Goal: Share content

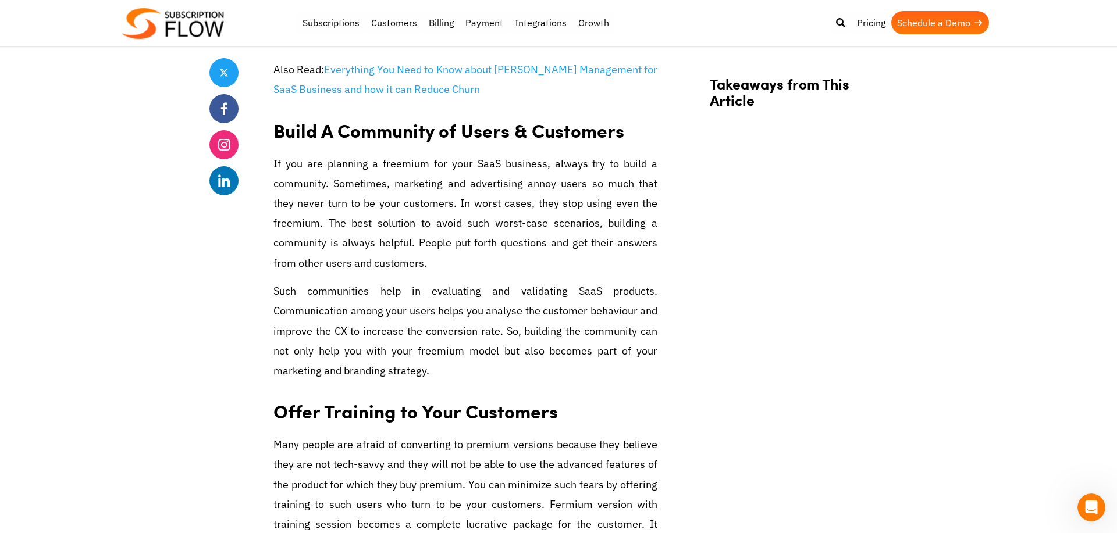
scroll to position [2792, 0]
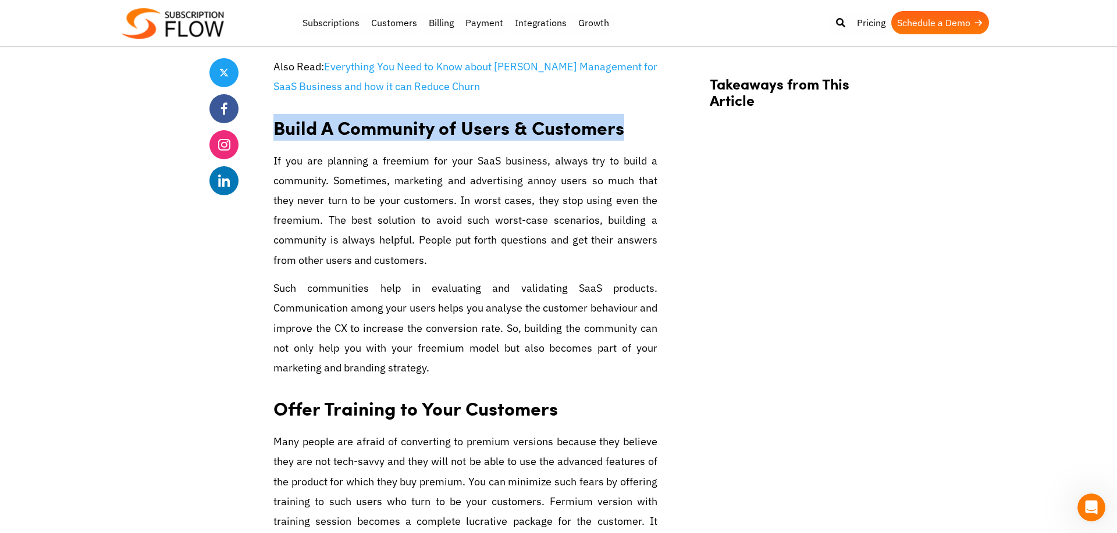
drag, startPoint x: 274, startPoint y: 111, endPoint x: 618, endPoint y: 109, distance: 344.3
click at [618, 109] on h2 "Build A Community of Users & Customers" at bounding box center [465, 123] width 384 height 37
drag, startPoint x: 621, startPoint y: 112, endPoint x: 273, endPoint y: 109, distance: 348.4
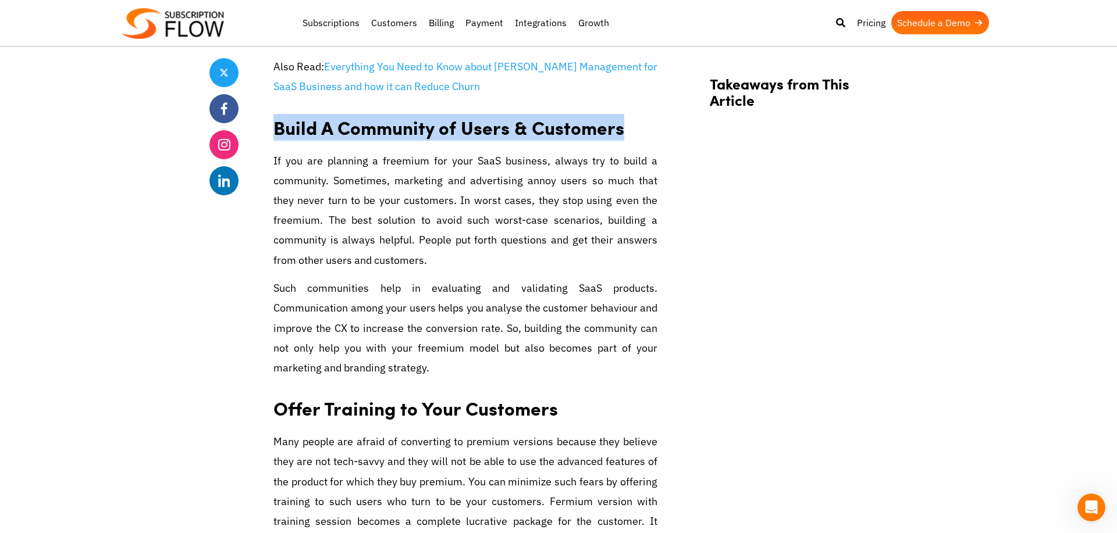
click at [280, 114] on h2 "Build A Community of Users & Customers" at bounding box center [465, 123] width 384 height 37
drag, startPoint x: 276, startPoint y: 113, endPoint x: 620, endPoint y: 113, distance: 344.3
click at [620, 113] on h2 "Build A Community of Users & Customers" at bounding box center [465, 123] width 384 height 37
drag, startPoint x: 624, startPoint y: 113, endPoint x: 275, endPoint y: 104, distance: 349.1
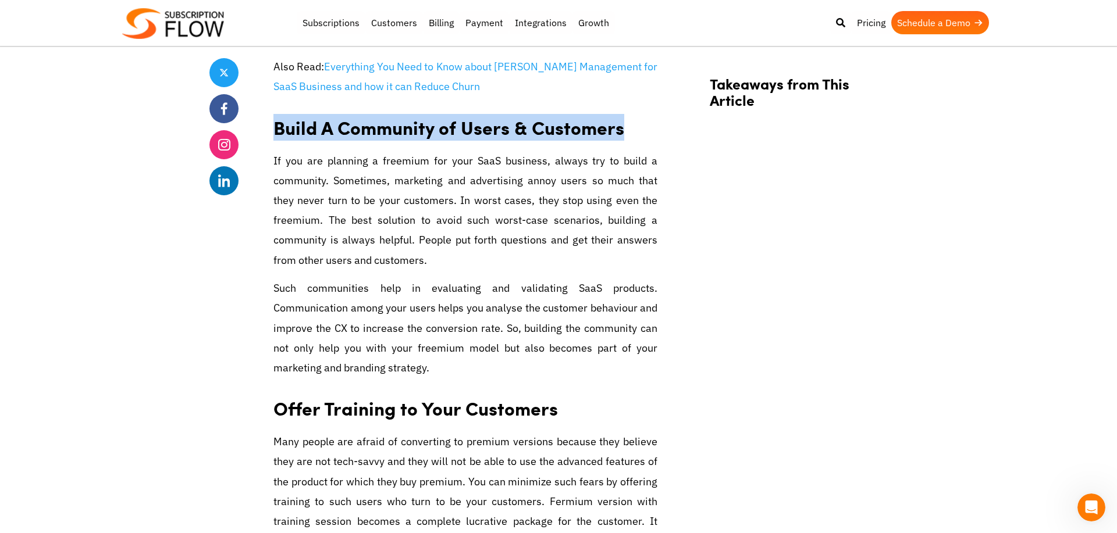
click at [275, 105] on h2 "Build A Community of Users & Customers" at bounding box center [465, 123] width 384 height 37
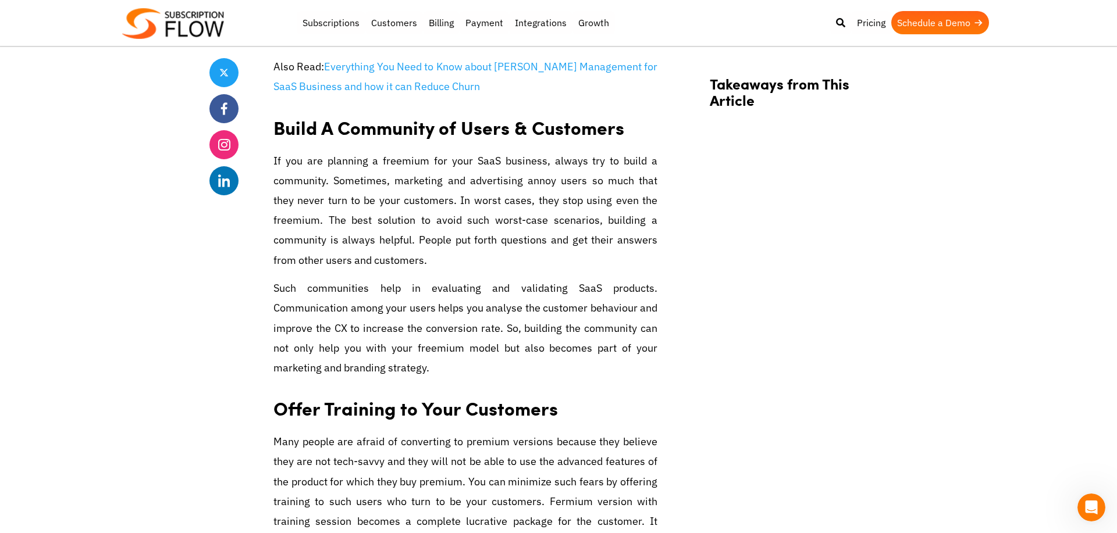
click at [275, 109] on h2 "Build A Community of Users & Customers" at bounding box center [465, 123] width 384 height 37
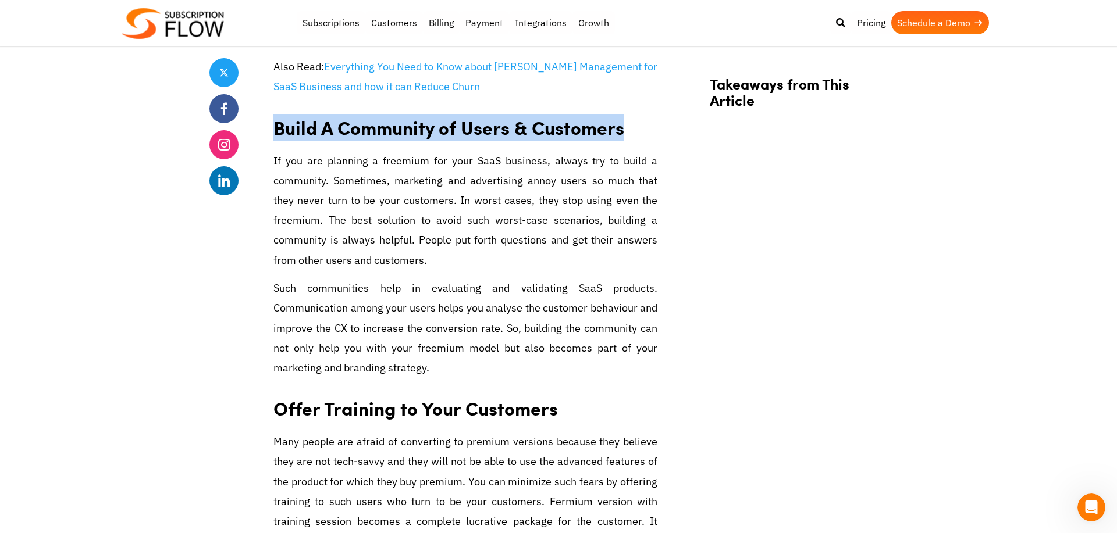
drag, startPoint x: 274, startPoint y: 112, endPoint x: 621, endPoint y: 106, distance: 347.3
click at [621, 107] on h2 "Build A Community of Users & Customers" at bounding box center [465, 123] width 384 height 37
click at [621, 106] on h2 "Build A Community of Users & Customers" at bounding box center [465, 123] width 384 height 37
drag, startPoint x: 624, startPoint y: 113, endPoint x: 277, endPoint y: 111, distance: 346.7
click at [277, 111] on h2 "Build A Community of Users & Customers" at bounding box center [465, 123] width 384 height 37
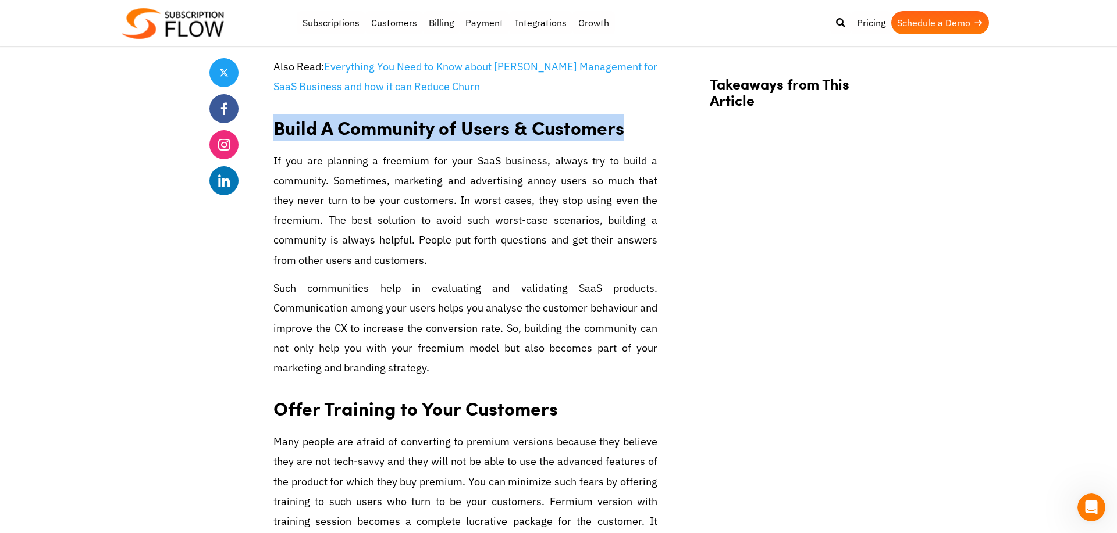
click at [277, 111] on h2 "Build A Community of Users & Customers" at bounding box center [465, 123] width 384 height 37
drag, startPoint x: 275, startPoint y: 110, endPoint x: 622, endPoint y: 117, distance: 347.9
click at [622, 117] on h2 "Build A Community of Users & Customers" at bounding box center [465, 123] width 384 height 37
drag, startPoint x: 619, startPoint y: 114, endPoint x: 270, endPoint y: 104, distance: 349.1
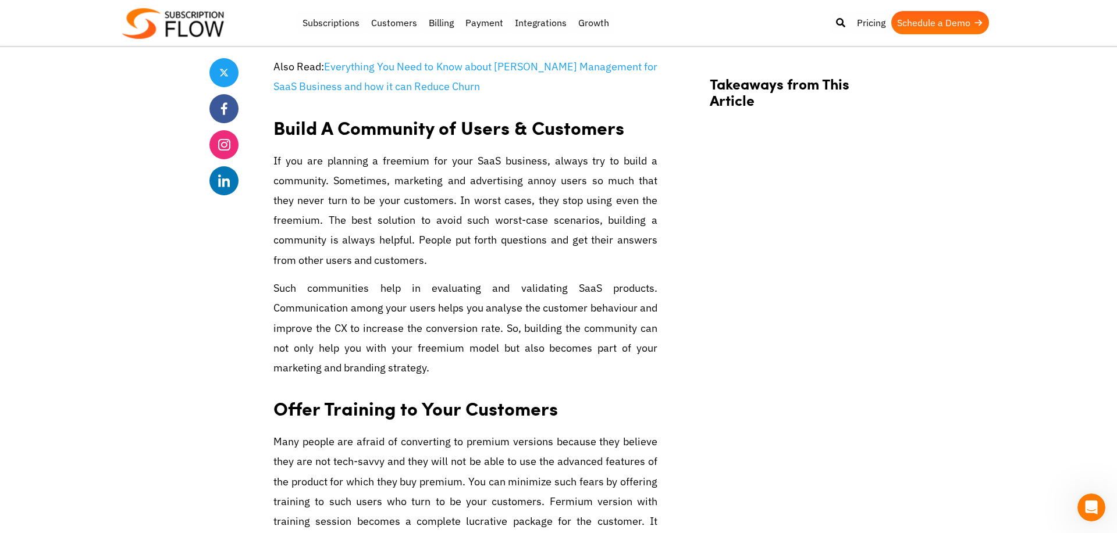
click at [282, 118] on h2 "Build A Community of Users & Customers" at bounding box center [465, 123] width 384 height 37
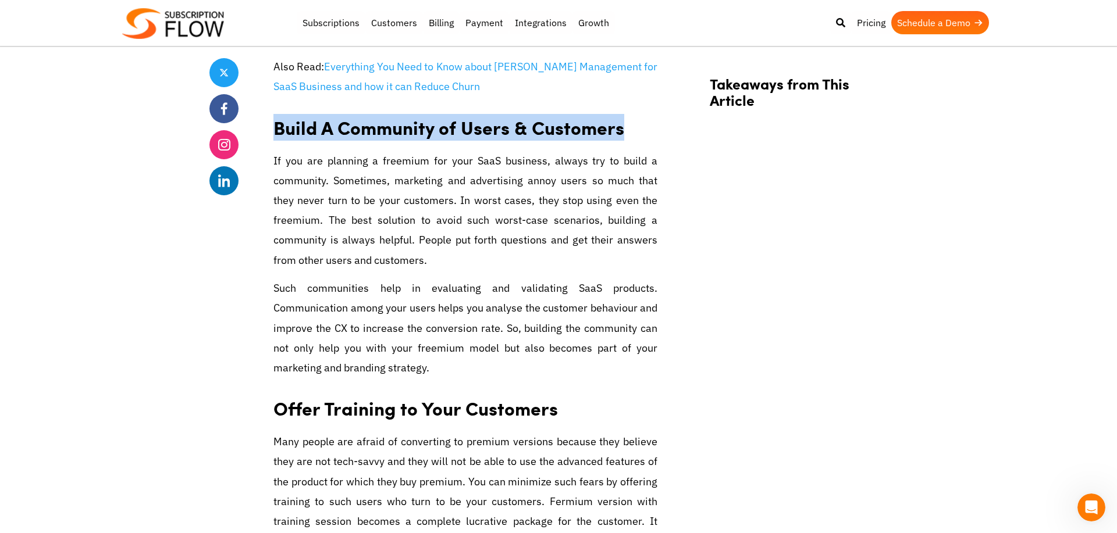
drag, startPoint x: 273, startPoint y: 113, endPoint x: 621, endPoint y: 111, distance: 347.2
click at [621, 111] on h2 "Build A Community of Users & Customers" at bounding box center [465, 123] width 384 height 37
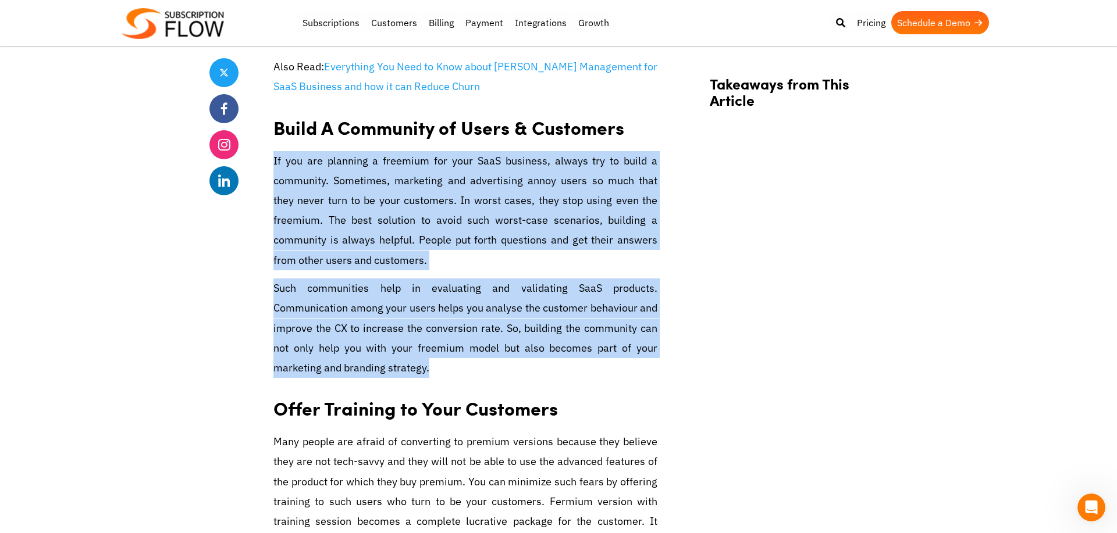
drag, startPoint x: 275, startPoint y: 144, endPoint x: 426, endPoint y: 354, distance: 259.6
click at [426, 354] on p "Such communities help in evaluating and validating SaaS products. Communication…" at bounding box center [465, 328] width 384 height 99
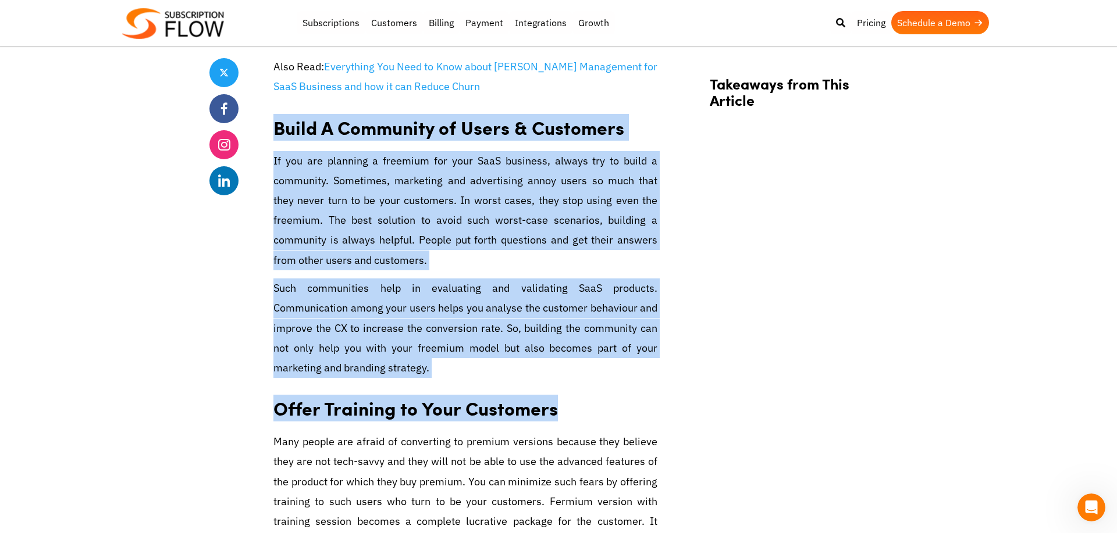
drag, startPoint x: 275, startPoint y: 110, endPoint x: 561, endPoint y: 392, distance: 401.4
click at [561, 392] on h2 "Offer Training to Your Customers" at bounding box center [465, 404] width 384 height 37
drag, startPoint x: 555, startPoint y: 394, endPoint x: 273, endPoint y: 108, distance: 401.8
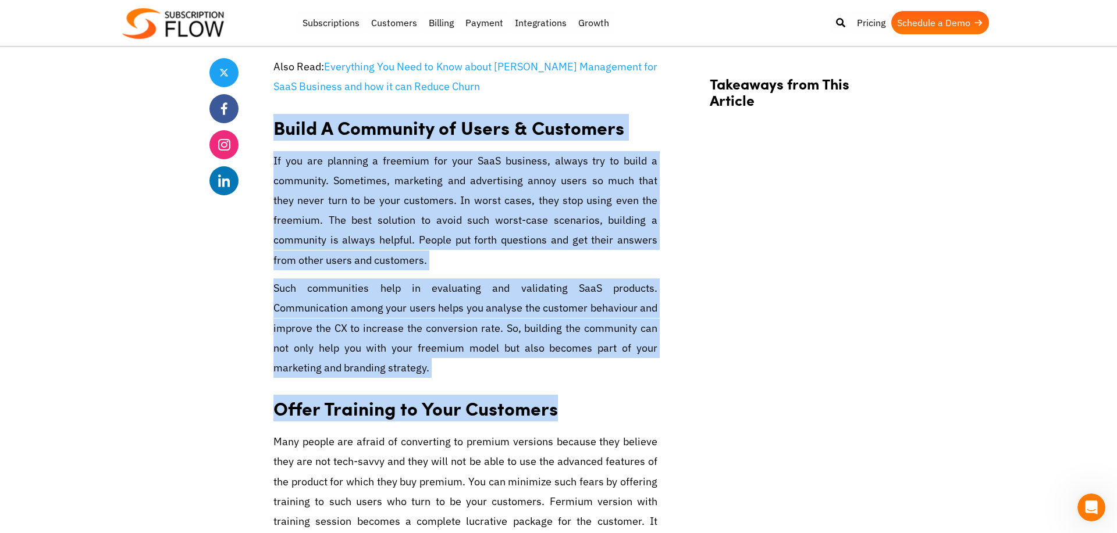
click at [273, 108] on h2 "Build A Community of Users & Customers" at bounding box center [465, 123] width 384 height 37
drag, startPoint x: 273, startPoint y: 108, endPoint x: 551, endPoint y: 395, distance: 399.4
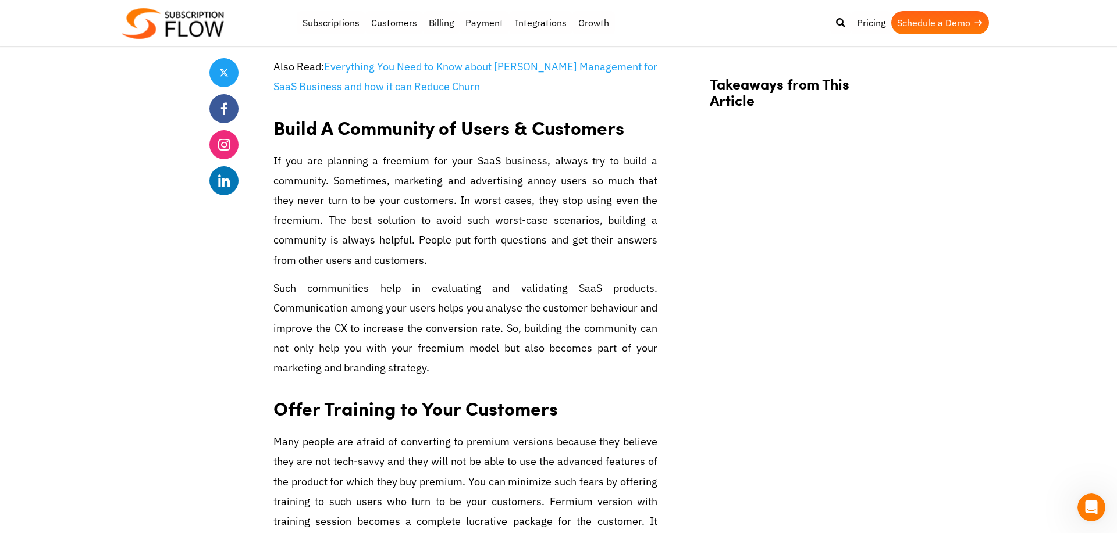
click at [434, 355] on p "Such communities help in evaluating and validating SaaS products. Communication…" at bounding box center [465, 328] width 384 height 99
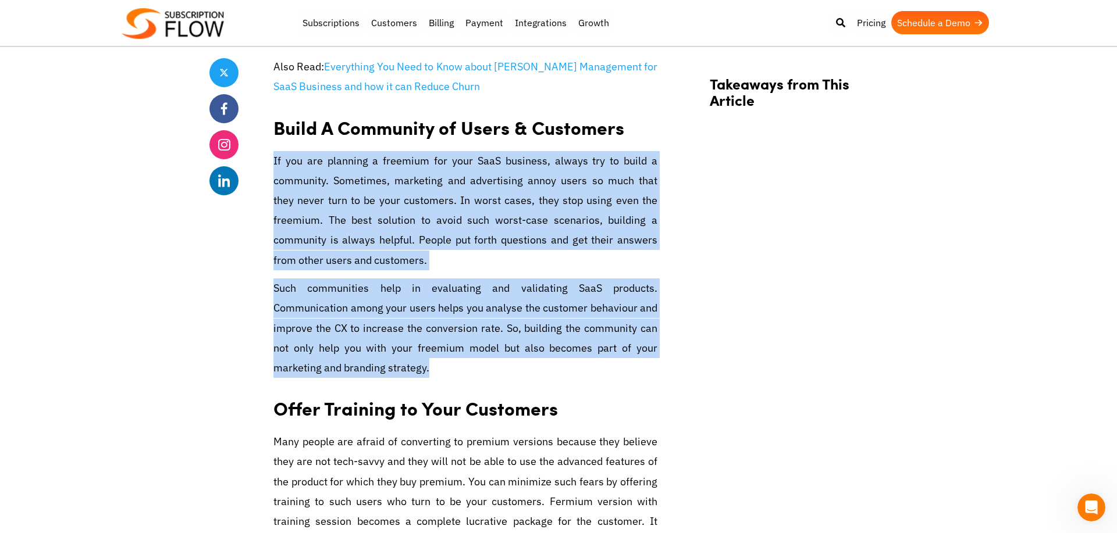
drag, startPoint x: 275, startPoint y: 147, endPoint x: 431, endPoint y: 348, distance: 254.4
click at [431, 348] on p "Such communities help in evaluating and validating SaaS products. Communication…" at bounding box center [465, 328] width 384 height 99
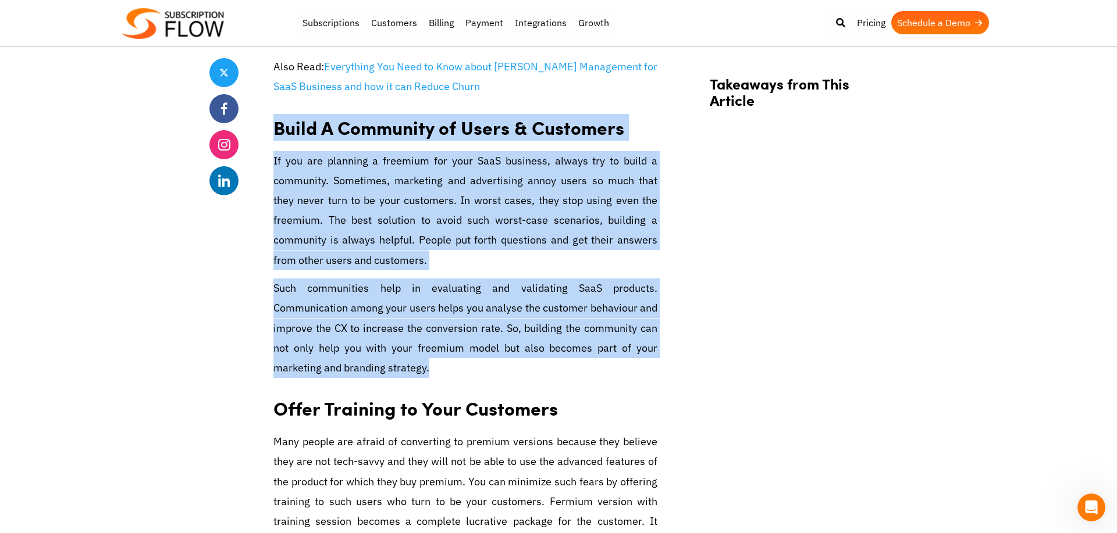
drag, startPoint x: 434, startPoint y: 352, endPoint x: 276, endPoint y: 109, distance: 289.7
click at [276, 109] on h2 "Build A Community of Users & Customers" at bounding box center [465, 123] width 384 height 37
drag, startPoint x: 275, startPoint y: 112, endPoint x: 432, endPoint y: 348, distance: 283.6
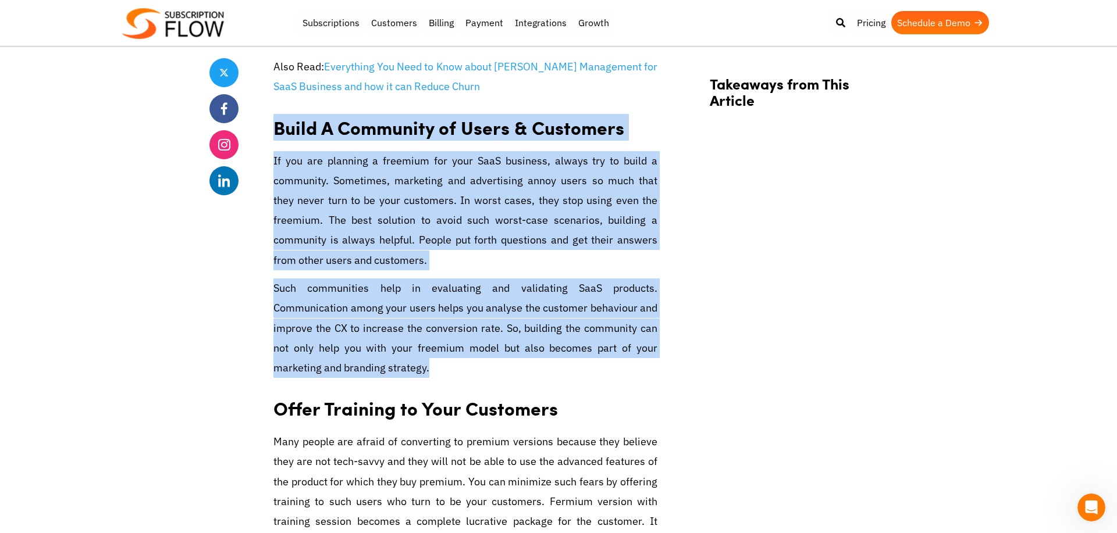
click at [432, 348] on p "Such communities help in evaluating and validating SaaS products. Communication…" at bounding box center [465, 328] width 384 height 99
drag, startPoint x: 437, startPoint y: 351, endPoint x: 273, endPoint y: 103, distance: 296.8
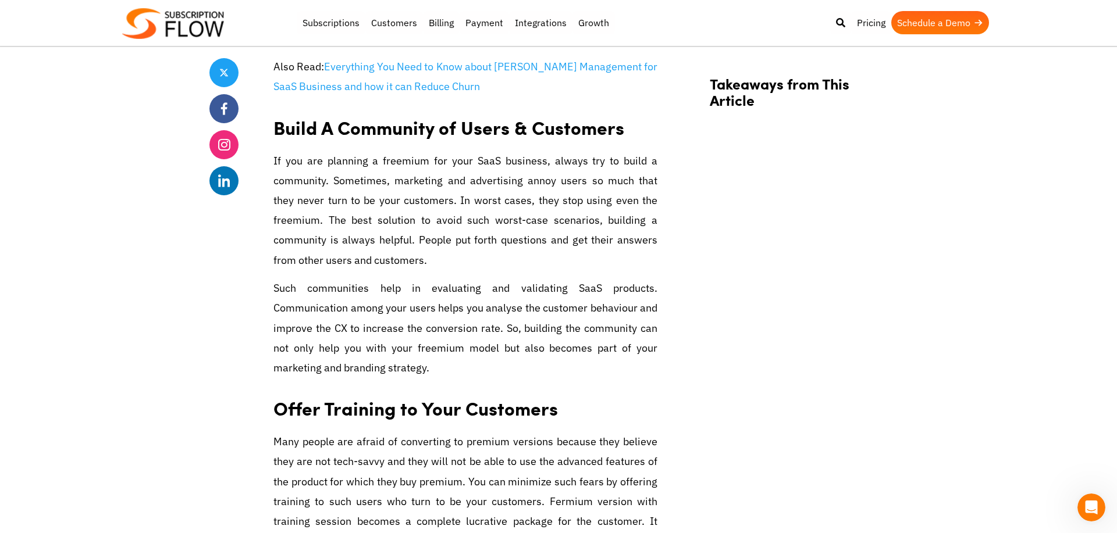
click at [276, 112] on h2 "Build A Community of Users & Customers" at bounding box center [465, 123] width 384 height 37
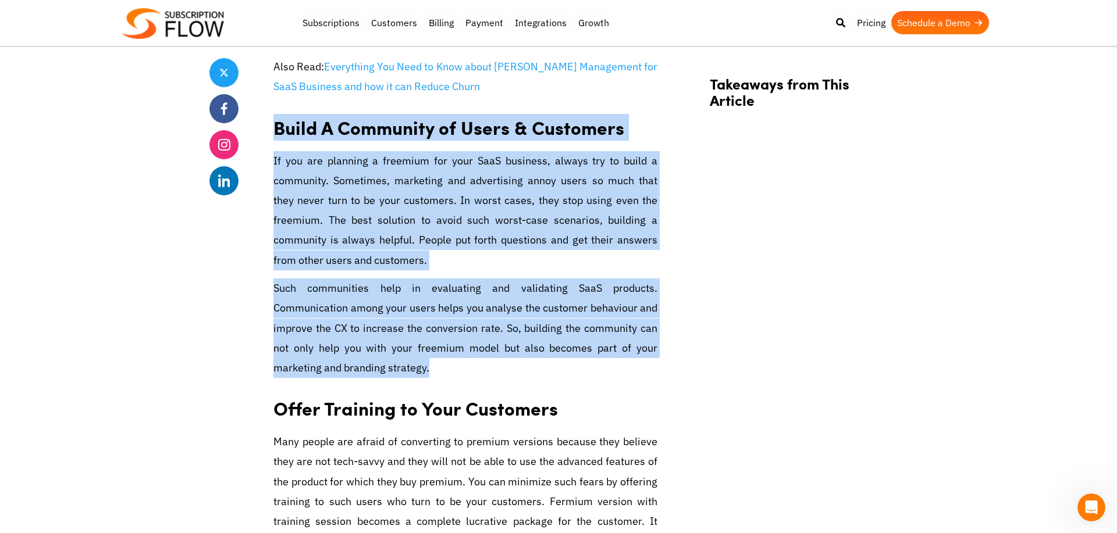
drag, startPoint x: 274, startPoint y: 112, endPoint x: 433, endPoint y: 348, distance: 284.1
click at [433, 348] on p "Such communities help in evaluating and validating SaaS products. Communication…" at bounding box center [465, 328] width 384 height 99
drag, startPoint x: 433, startPoint y: 348, endPoint x: 269, endPoint y: 106, distance: 292.3
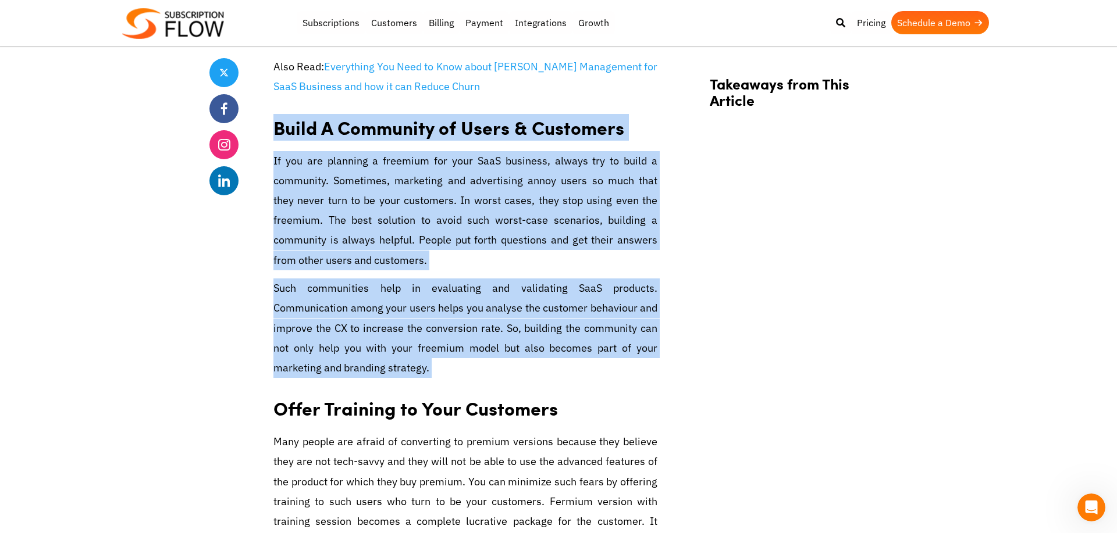
drag, startPoint x: 274, startPoint y: 111, endPoint x: 428, endPoint y: 344, distance: 279.1
click at [428, 344] on p "Such communities help in evaluating and validating SaaS products. Communication…" at bounding box center [465, 328] width 384 height 99
drag, startPoint x: 433, startPoint y: 351, endPoint x: 270, endPoint y: 104, distance: 296.0
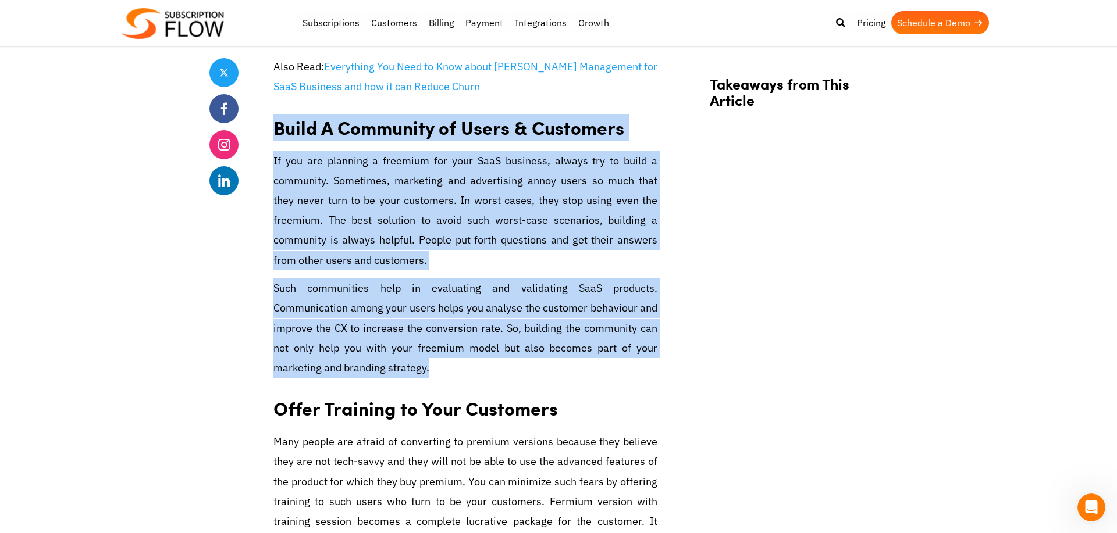
drag, startPoint x: 275, startPoint y: 109, endPoint x: 424, endPoint y: 345, distance: 280.0
click at [424, 345] on p "Such communities help in evaluating and validating SaaS products. Communication…" at bounding box center [465, 328] width 384 height 99
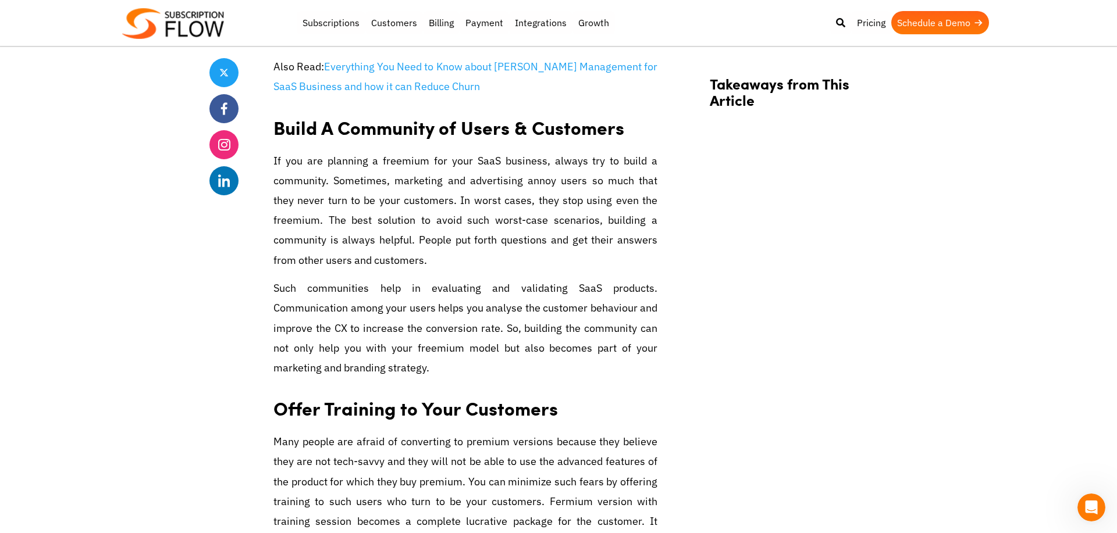
click at [428, 350] on p "Such communities help in evaluating and validating SaaS products. Communication…" at bounding box center [465, 328] width 384 height 99
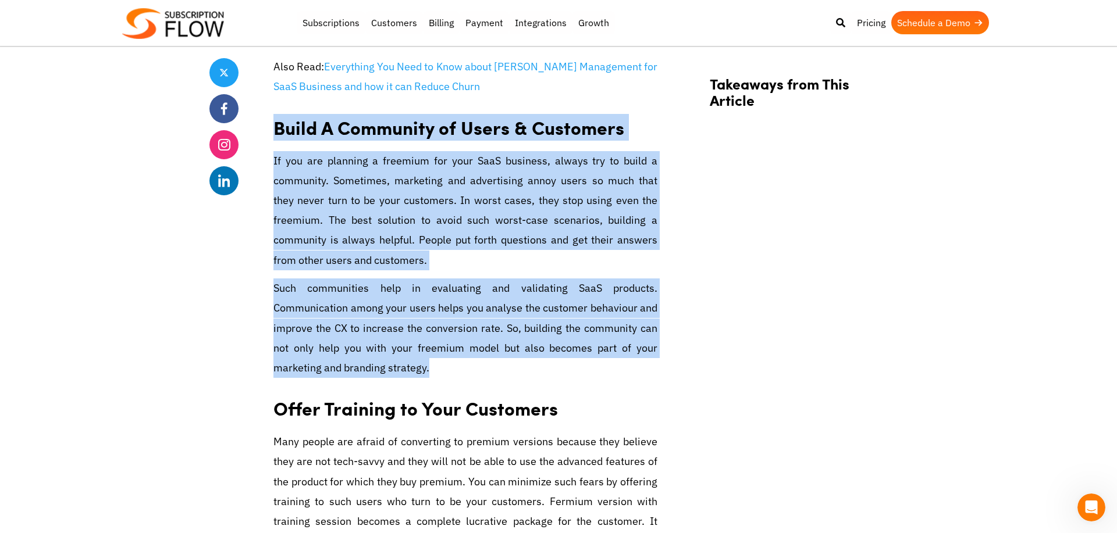
drag, startPoint x: 275, startPoint y: 109, endPoint x: 427, endPoint y: 347, distance: 281.7
click at [427, 347] on p "Such communities help in evaluating and validating SaaS products. Communication…" at bounding box center [465, 328] width 384 height 99
drag, startPoint x: 430, startPoint y: 350, endPoint x: 270, endPoint y: 109, distance: 288.8
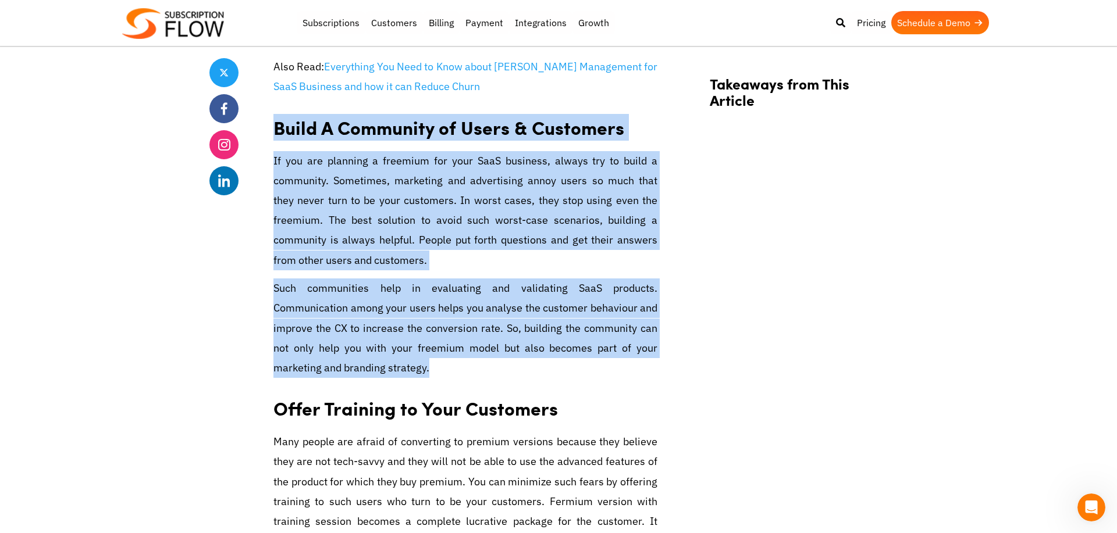
drag, startPoint x: 275, startPoint y: 112, endPoint x: 429, endPoint y: 348, distance: 282.2
click at [429, 348] on p "Such communities help in evaluating and validating SaaS products. Communication…" at bounding box center [465, 328] width 384 height 99
drag, startPoint x: 433, startPoint y: 351, endPoint x: 272, endPoint y: 114, distance: 286.7
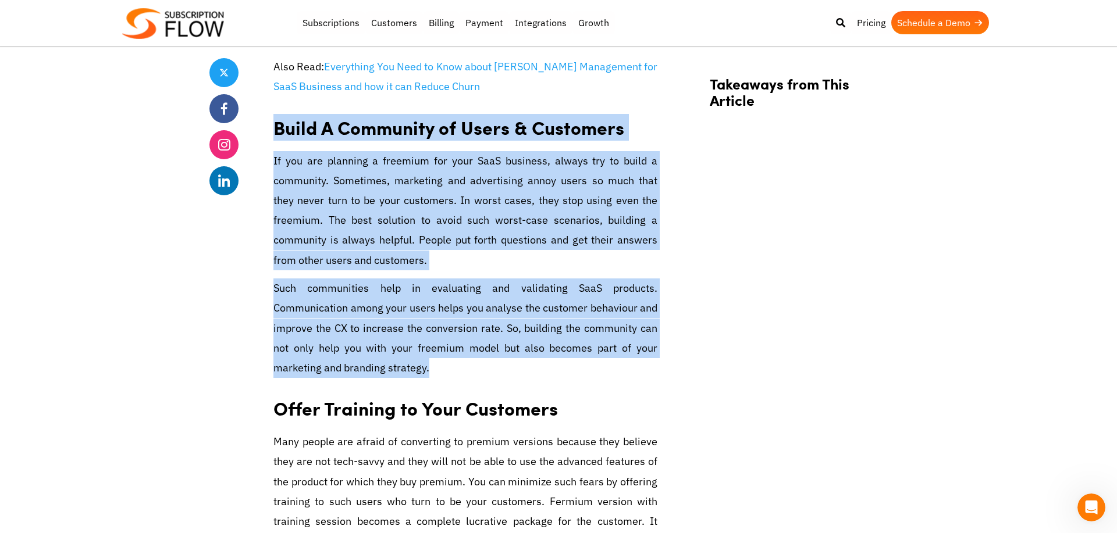
drag, startPoint x: 273, startPoint y: 110, endPoint x: 426, endPoint y: 351, distance: 285.5
click at [426, 351] on p "Such communities help in evaluating and validating SaaS products. Communication…" at bounding box center [465, 328] width 384 height 99
drag, startPoint x: 434, startPoint y: 350, endPoint x: 266, endPoint y: 112, distance: 290.5
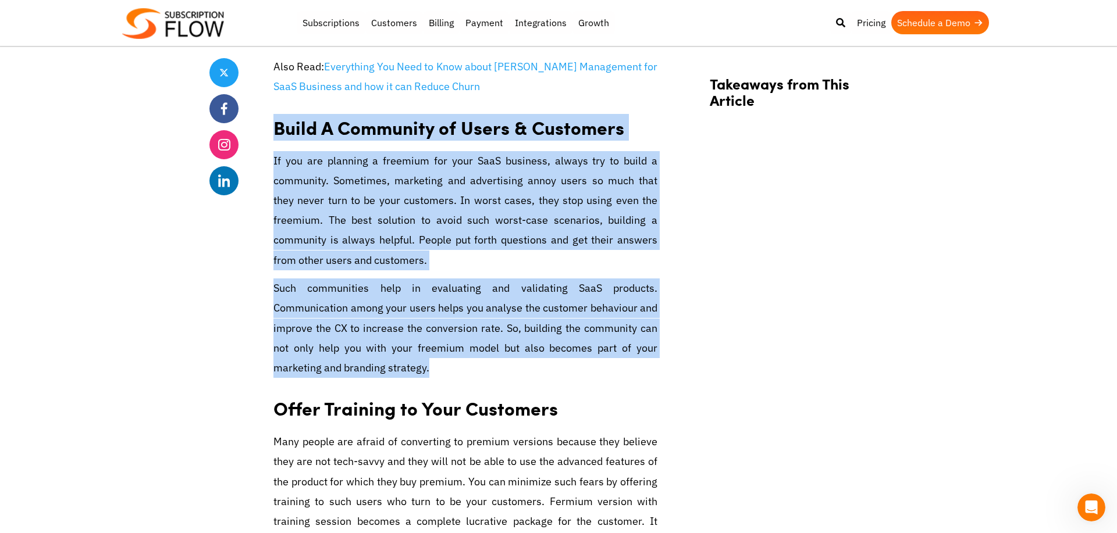
drag, startPoint x: 273, startPoint y: 110, endPoint x: 429, endPoint y: 346, distance: 282.9
click at [429, 351] on p "Such communities help in evaluating and validating SaaS products. Communication…" at bounding box center [465, 328] width 384 height 99
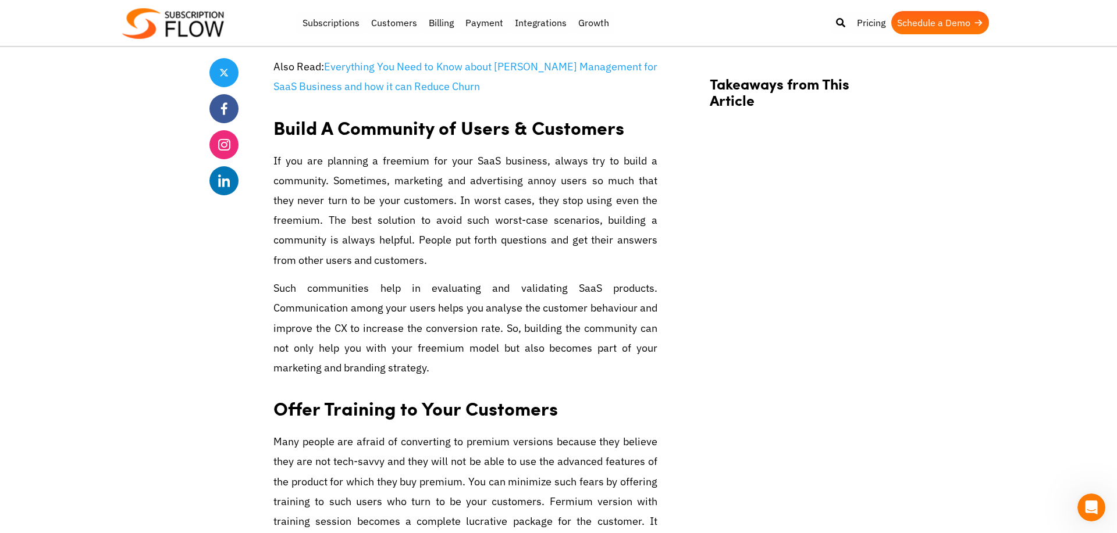
click at [429, 351] on p "Such communities help in evaluating and validating SaaS products. Communication…" at bounding box center [465, 328] width 384 height 99
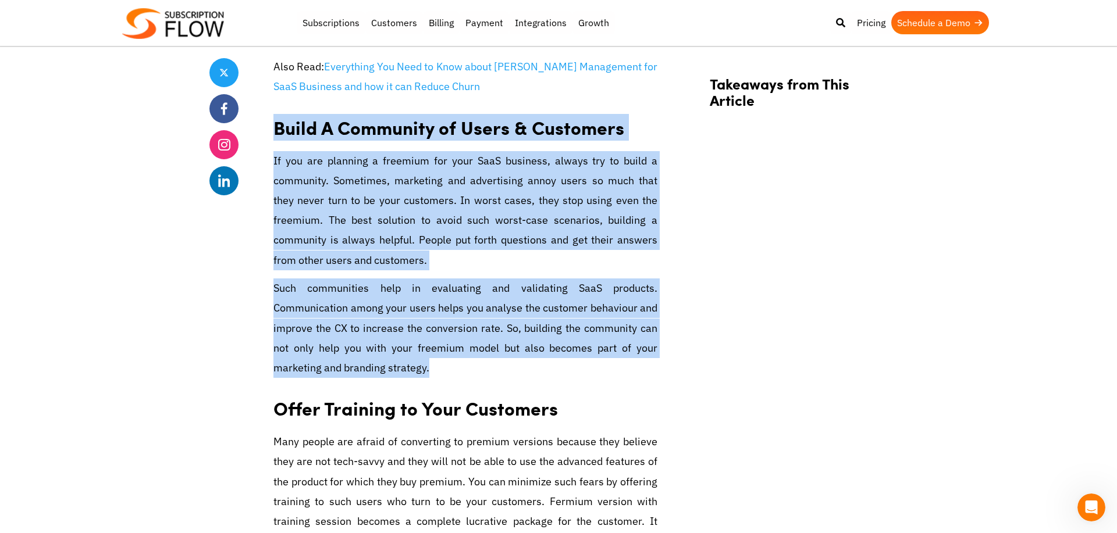
drag, startPoint x: 429, startPoint y: 351, endPoint x: 270, endPoint y: 113, distance: 285.9
